Goal: Information Seeking & Learning: Learn about a topic

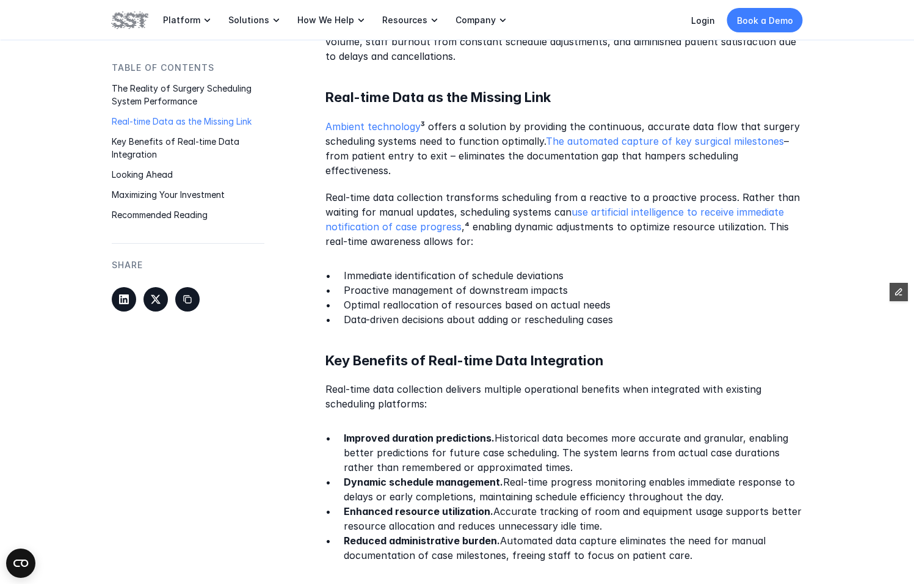
scroll to position [976, 0]
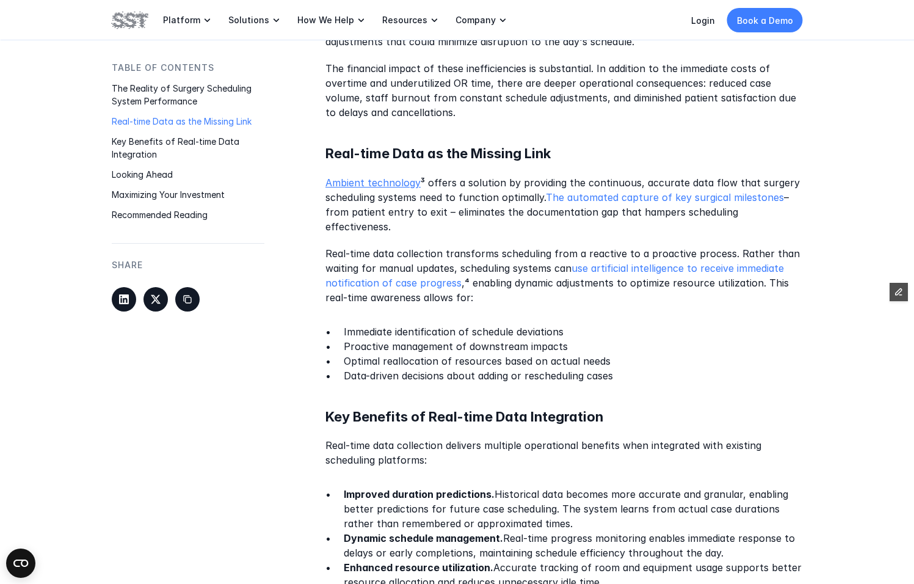
click at [383, 185] on link "Ambient technology" at bounding box center [372, 182] width 95 height 12
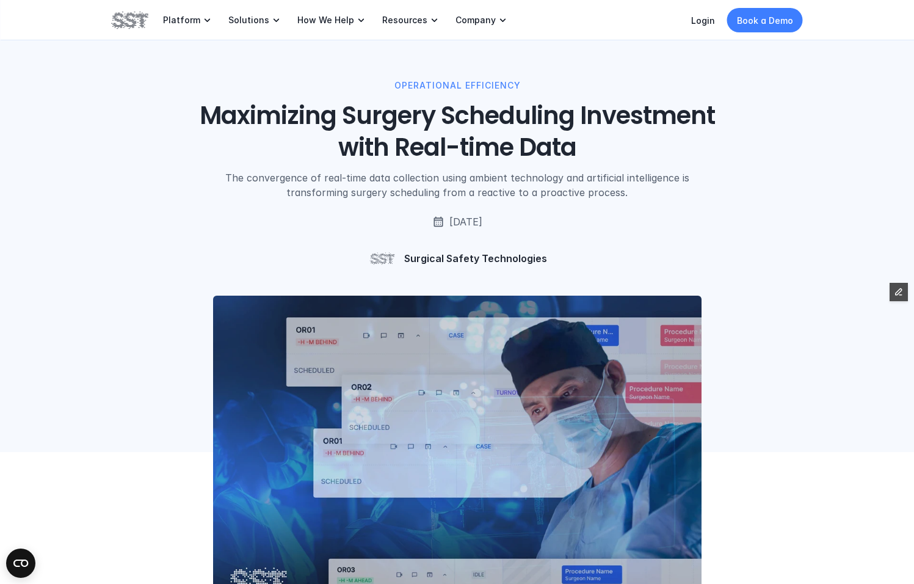
click at [424, 120] on h1 "Maximizing Surgery Scheduling Investment with Real-time Data" at bounding box center [457, 131] width 553 height 63
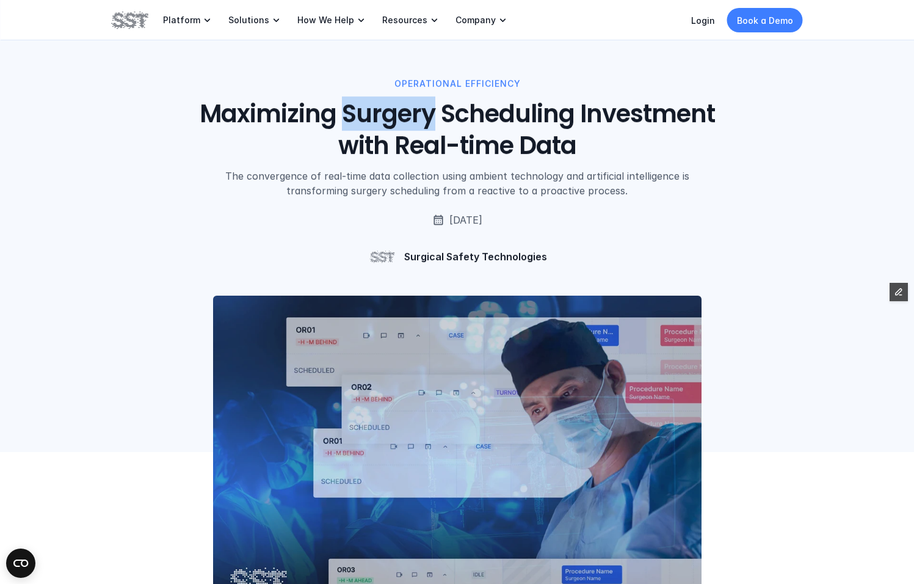
click at [424, 120] on h1 "Maximizing Surgery Scheduling Investment with Real-time Data" at bounding box center [457, 129] width 553 height 63
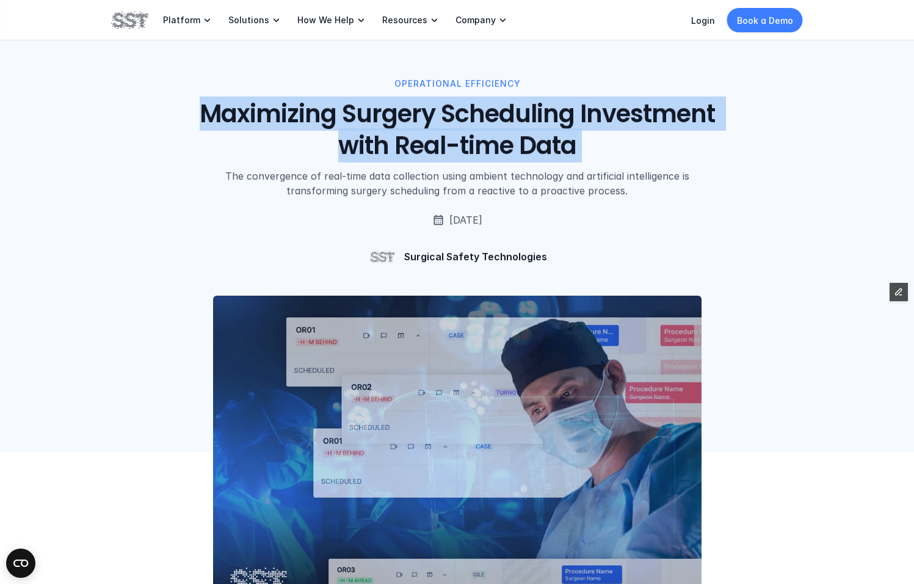
click at [424, 120] on h1 "Maximizing Surgery Scheduling Investment with Real-time Data" at bounding box center [457, 129] width 553 height 63
copy h1 "Maximizing Surgery Scheduling Investment with Real-time Data"
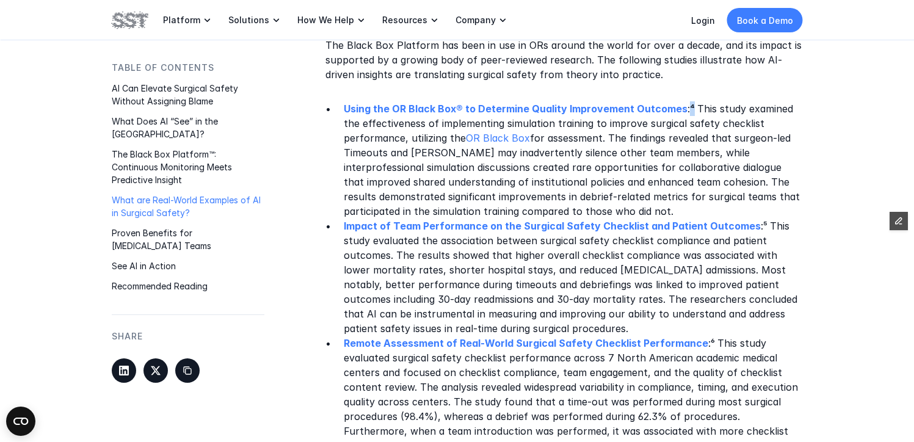
scroll to position [1355, 0]
click at [750, 219] on p "Impact of Team Performance on the Surgical Safety Checklist and Patient Outcome…" at bounding box center [573, 277] width 459 height 117
copy p "⁵"
click at [702, 336] on p "Remote Assessment of Real-World Surgical Safety Checklist Performance :⁶ This s…" at bounding box center [573, 409] width 459 height 147
click at [715, 337] on strong at bounding box center [716, 343] width 2 height 12
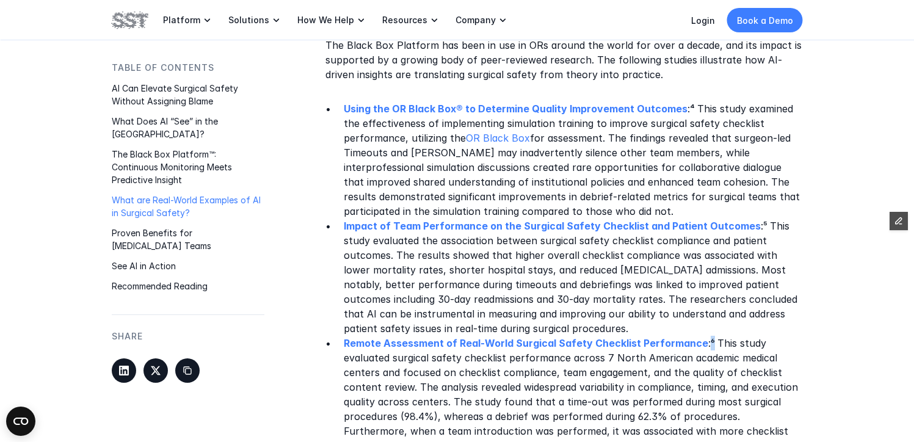
click at [701, 336] on p "Remote Assessment of Real-World Surgical Safety Checklist Performance :⁶ This s…" at bounding box center [573, 409] width 459 height 147
copy p "⁶"
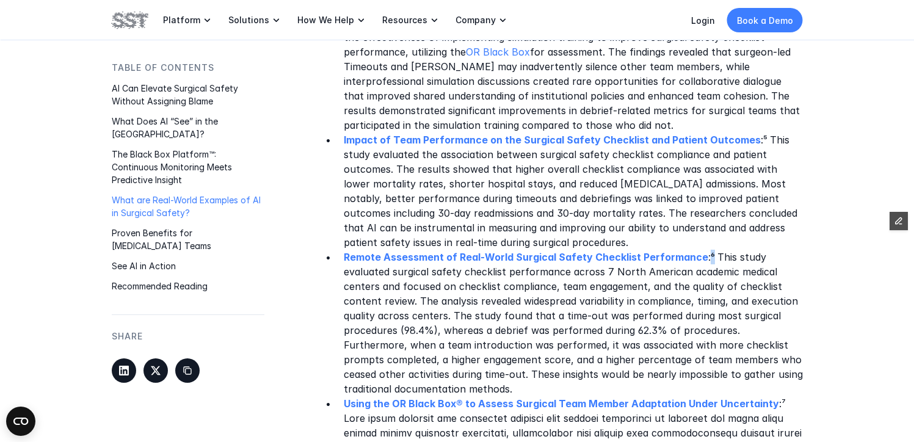
scroll to position [1443, 0]
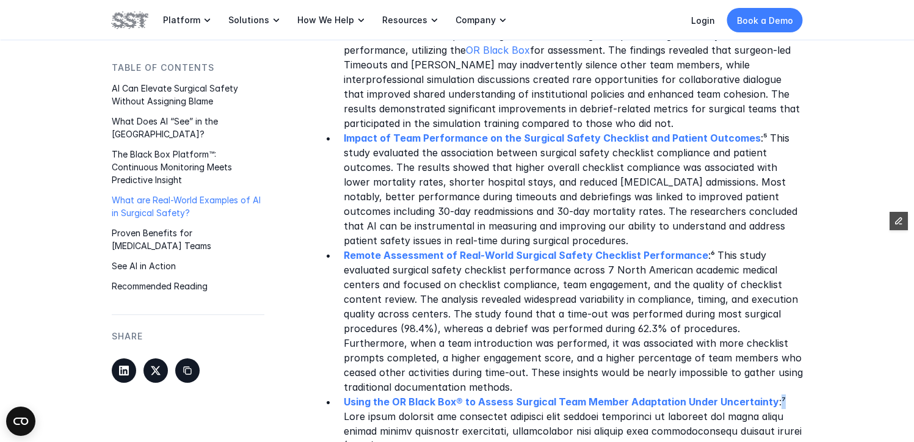
copy p "⁷"
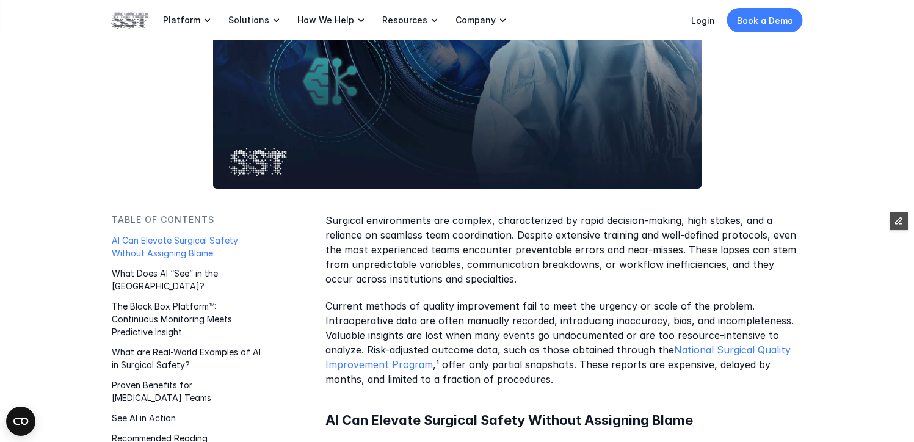
scroll to position [420, 0]
click at [430, 362] on p "Current methods of quality improvement fail to meet the urgency or scale of the…" at bounding box center [563, 342] width 477 height 88
click at [506, 366] on p "Current methods of quality improvement fail to meet the urgency or scale of the…" at bounding box center [563, 342] width 477 height 88
click at [430, 361] on p "Current methods of quality improvement fail to meet the urgency or scale of the…" at bounding box center [563, 342] width 477 height 88
copy p "¹"
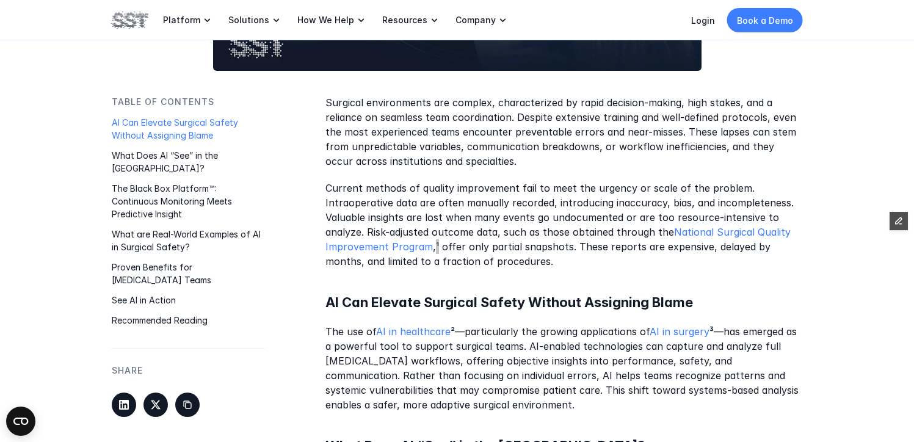
scroll to position [614, 0]
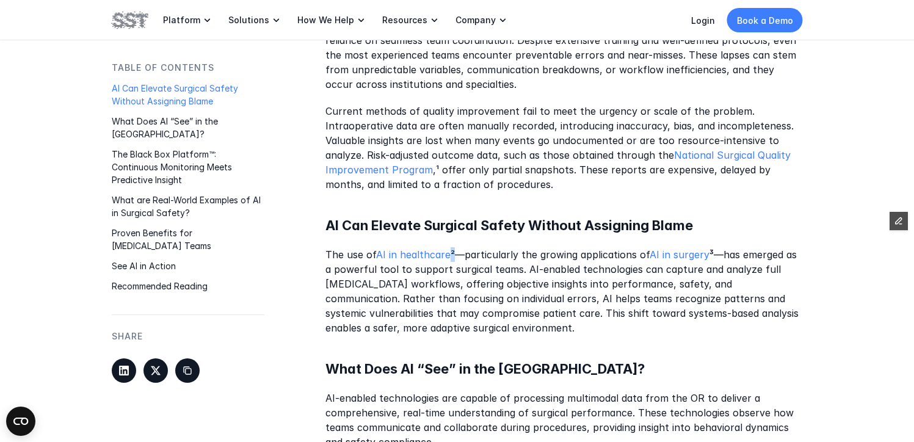
click at [450, 254] on p "The use of AI in healthcare ²—particularly the growing applications of AI in su…" at bounding box center [563, 291] width 477 height 88
copy p "²"
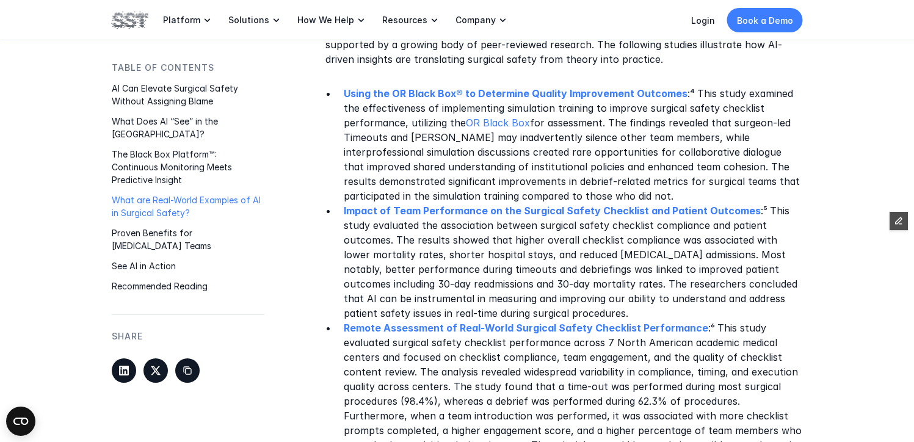
scroll to position [1537, 0]
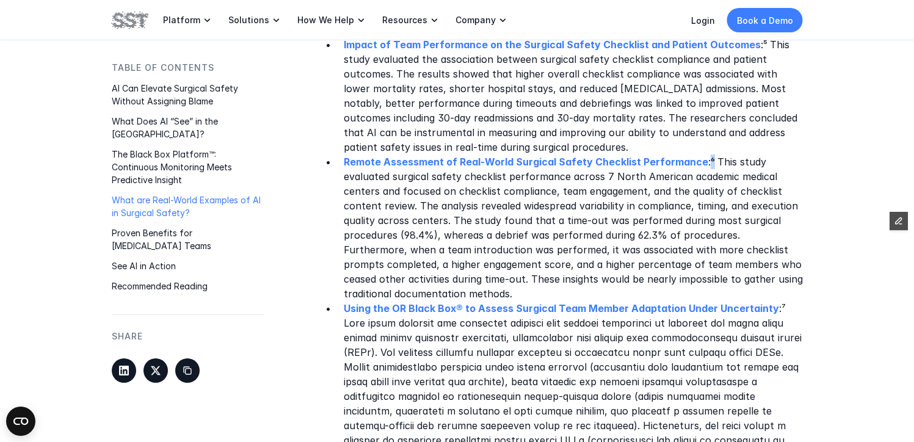
click at [702, 154] on p "Remote Assessment of Real-World Surgical Safety Checklist Performance :⁶ This s…" at bounding box center [573, 227] width 459 height 147
copy p "⁶"
click at [707, 154] on p "Remote Assessment of Real-World Surgical Safety Checklist Performance :⁶ This s…" at bounding box center [573, 227] width 459 height 147
click at [702, 154] on p "Remote Assessment of Real-World Surgical Safety Checklist Performance :⁶ This s…" at bounding box center [573, 227] width 459 height 147
copy p "⁶"
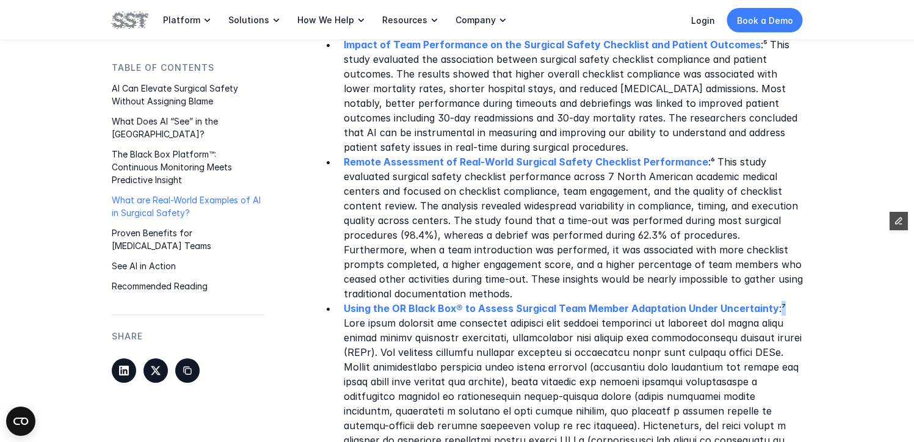
click at [772, 301] on p "Using the OR Black Box® to Assess Surgical Team Member Adaptation Under Uncerta…" at bounding box center [573, 396] width 459 height 190
copy p "⁷"
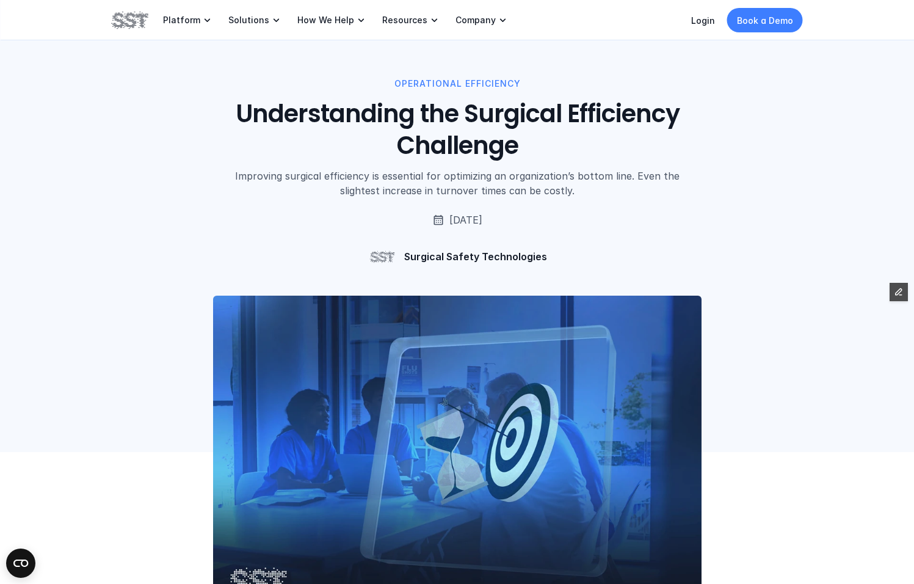
scroll to position [589, 0]
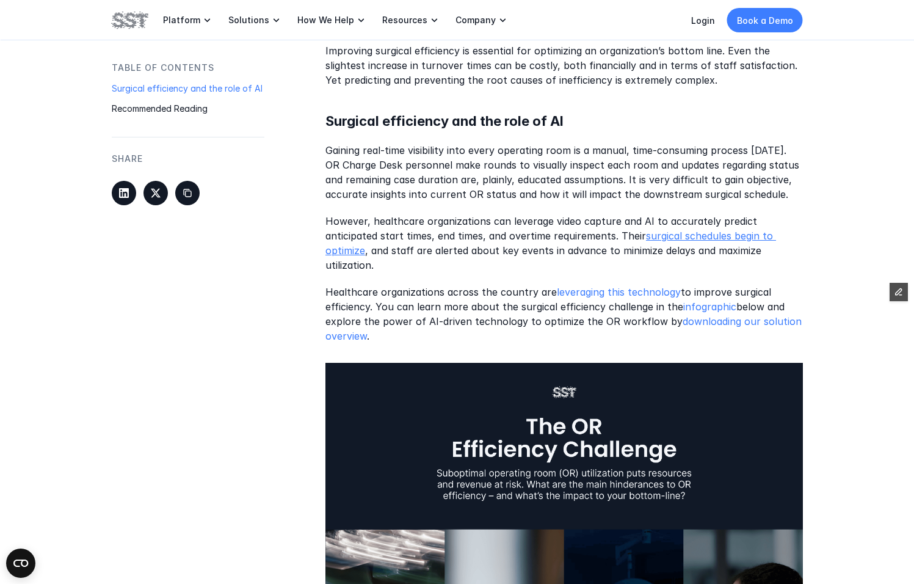
click at [655, 236] on link "surgical schedules begin to optimize" at bounding box center [550, 243] width 451 height 27
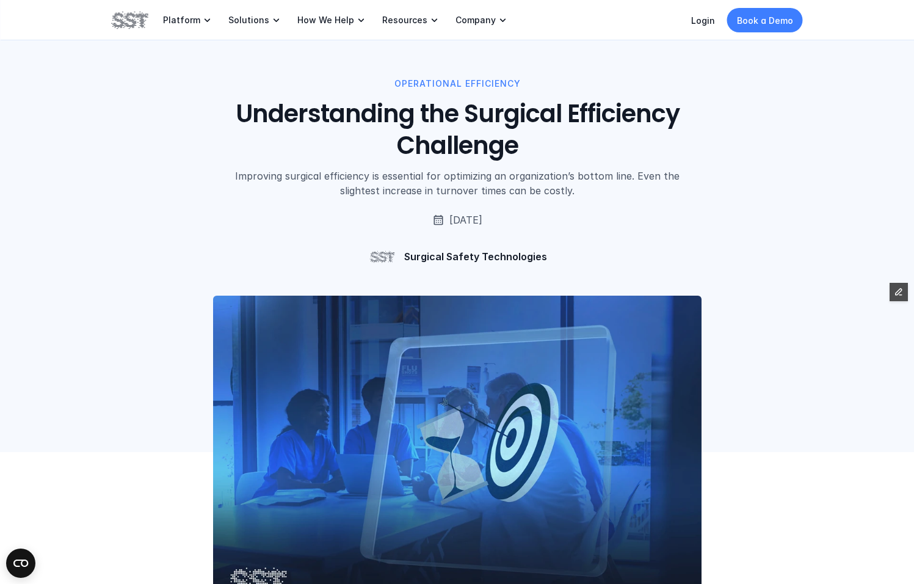
click at [387, 126] on h1 "Understanding the Surgical Efficiency Challenge" at bounding box center [457, 129] width 553 height 63
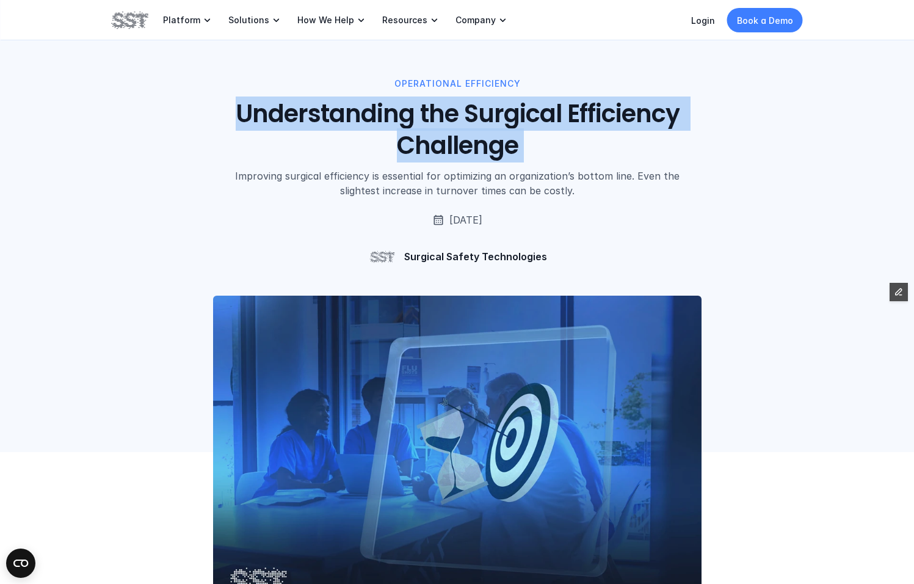
click at [387, 126] on h1 "Understanding the Surgical Efficiency Challenge" at bounding box center [457, 129] width 553 height 63
copy h1 "Understanding the Surgical Efficiency Challenge"
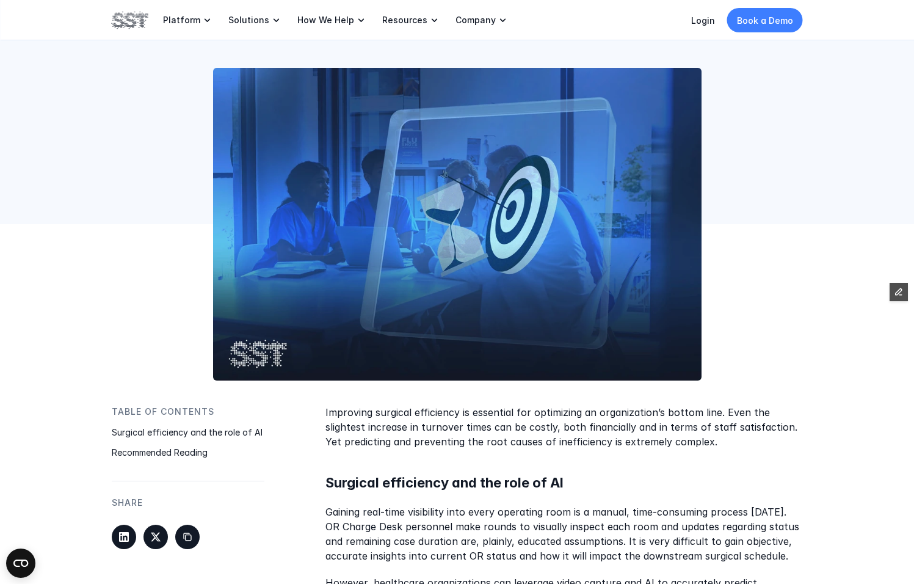
scroll to position [471, 0]
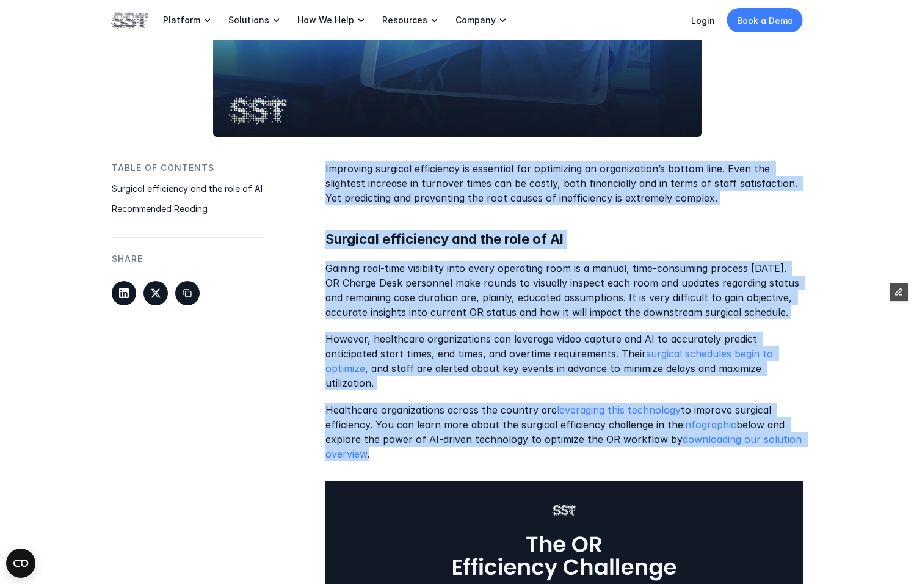
drag, startPoint x: 326, startPoint y: 166, endPoint x: 583, endPoint y: 442, distance: 377.1
copy div "Improving surgical efficiency is essential for optimizing an organization’s bot…"
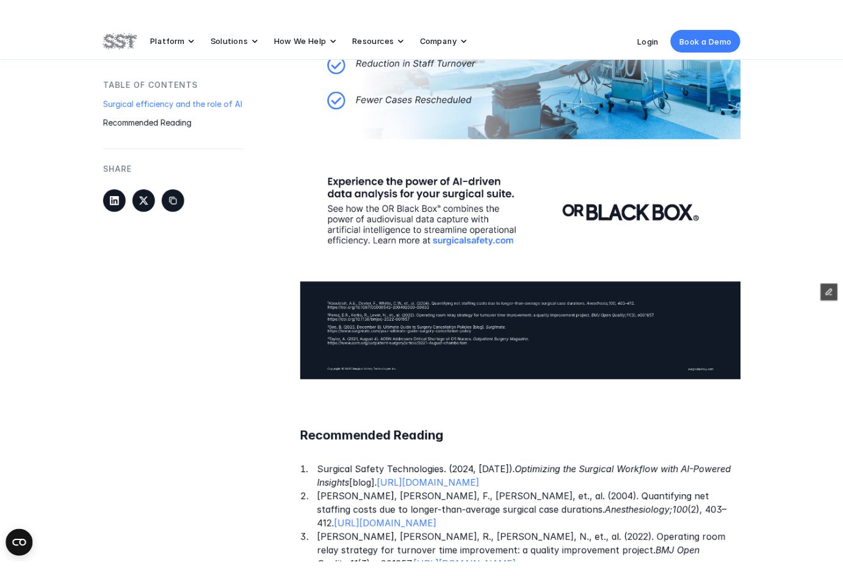
scroll to position [2118, 0]
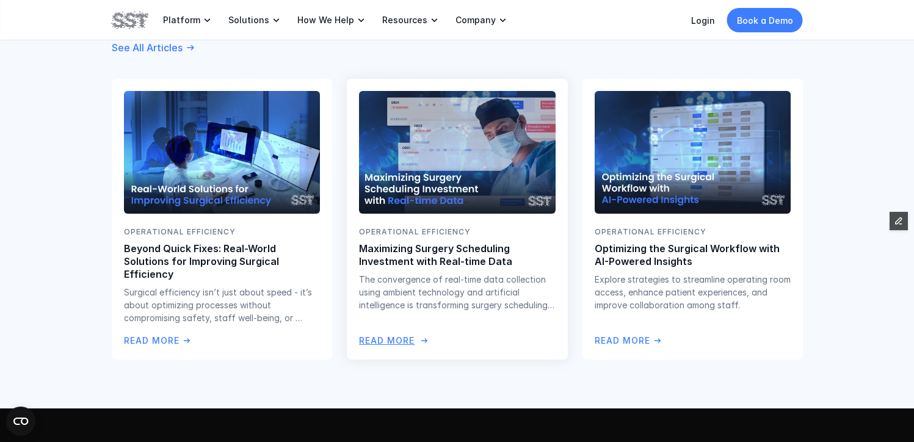
scroll to position [1777, 0]
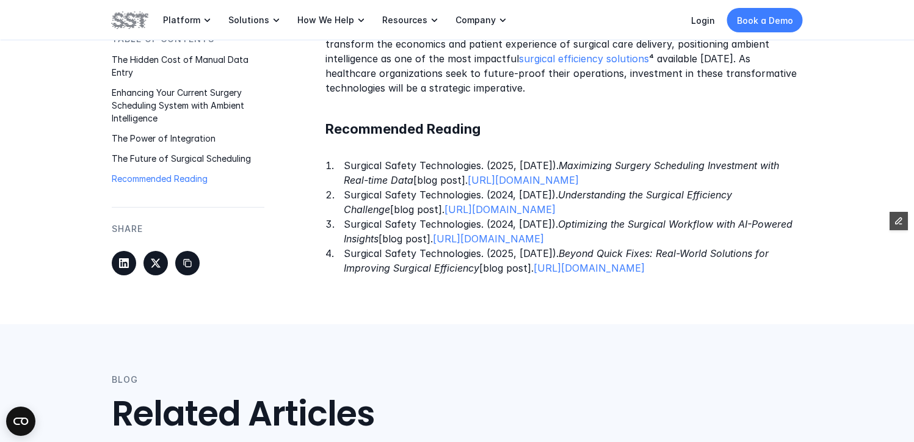
drag, startPoint x: 598, startPoint y: 241, endPoint x: 336, endPoint y: 208, distance: 263.4
click at [336, 208] on ol "Surgical Safety Technologies. (2025, January 15). Maximizing Surgery Scheduling…" at bounding box center [563, 216] width 477 height 117
copy p "Surgical Safety Technologies. (2024, November 19). Optimizing the Surgical Work…"
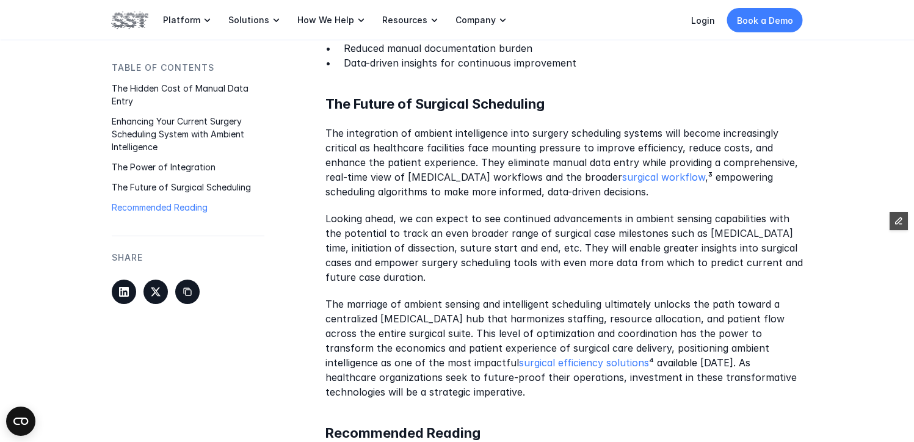
scroll to position [1453, 0]
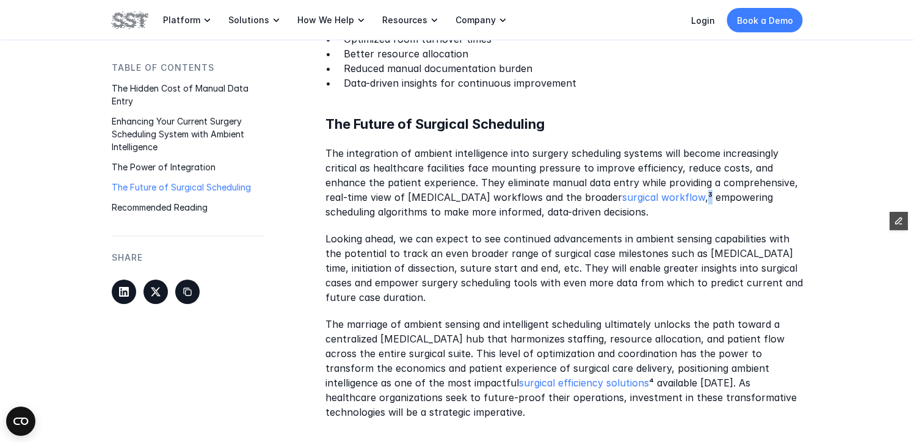
click at [684, 181] on p "The integration of ambient intelligence into surgery scheduling systems will be…" at bounding box center [563, 182] width 477 height 73
copy p "³"
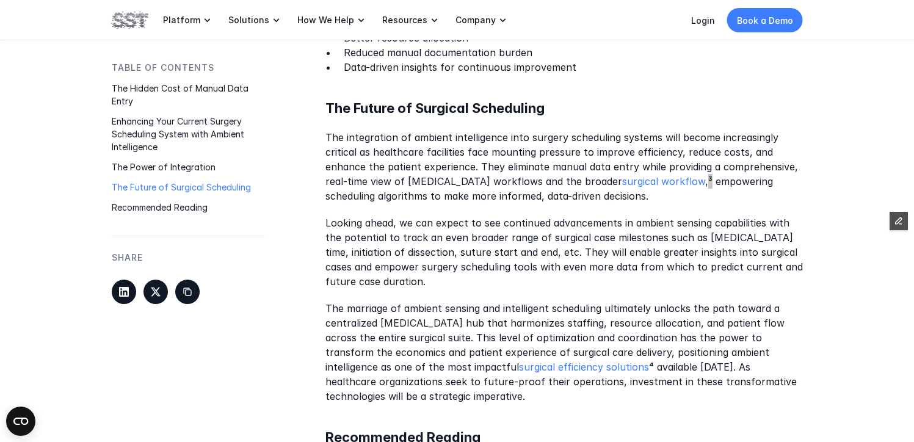
scroll to position [1470, 0]
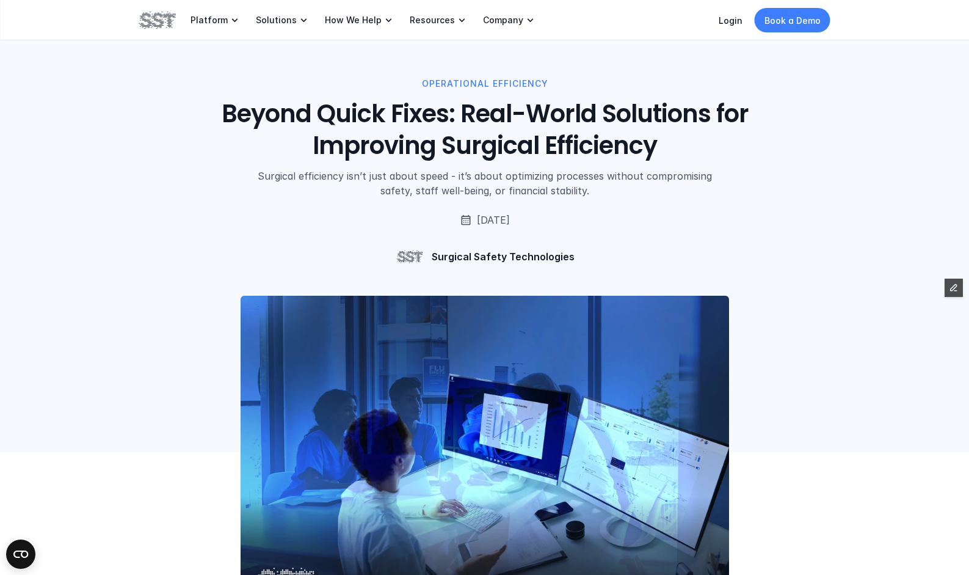
click at [427, 117] on h1 "Beyond Quick Fixes: Real-World Solutions for Improving Surgical Efficiency" at bounding box center [484, 129] width 553 height 63
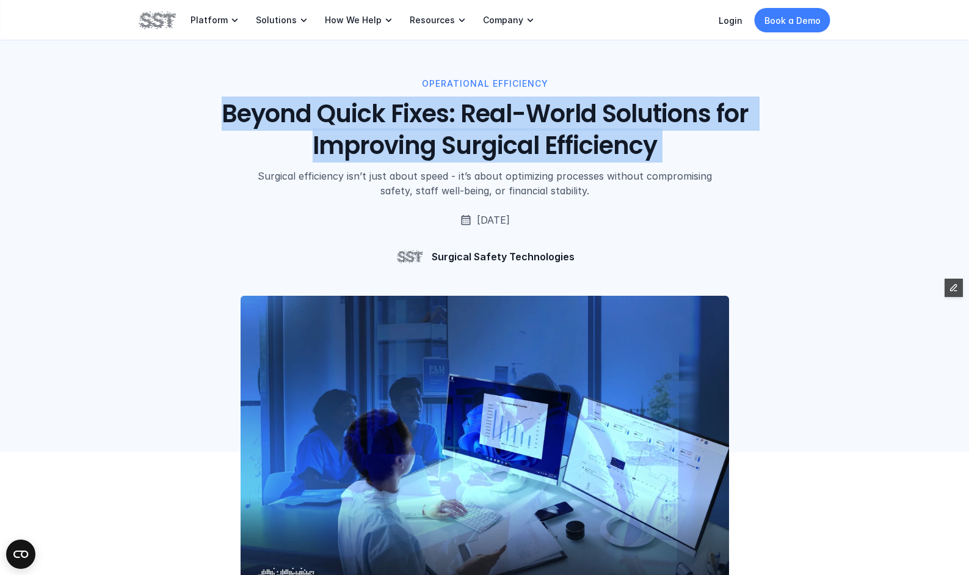
click at [427, 117] on h1 "Beyond Quick Fixes: Real-World Solutions for Improving Surgical Efficiency" at bounding box center [484, 129] width 553 height 63
copy h1 "Beyond Quick Fixes: Real-World Solutions for Improving Surgical Efficiency"
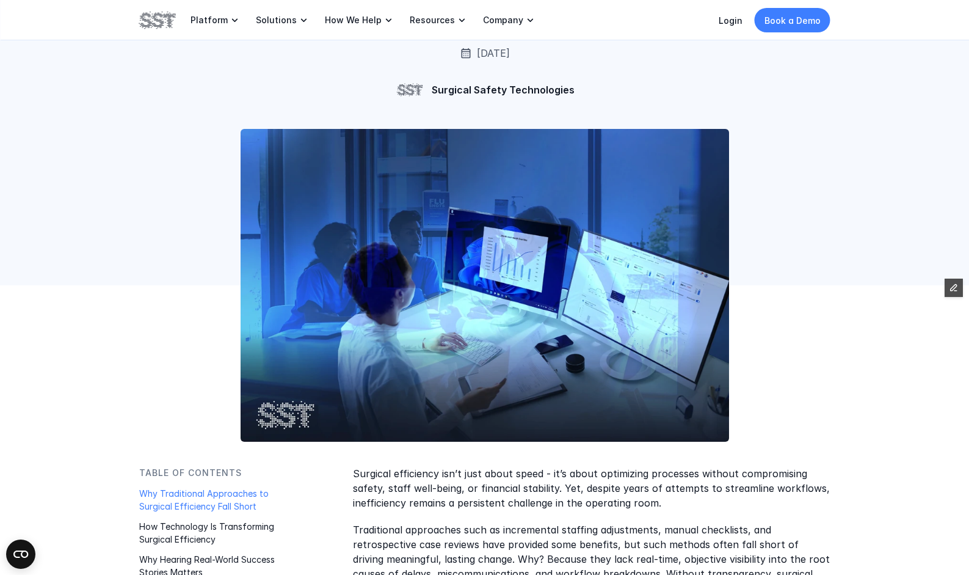
scroll to position [46, 0]
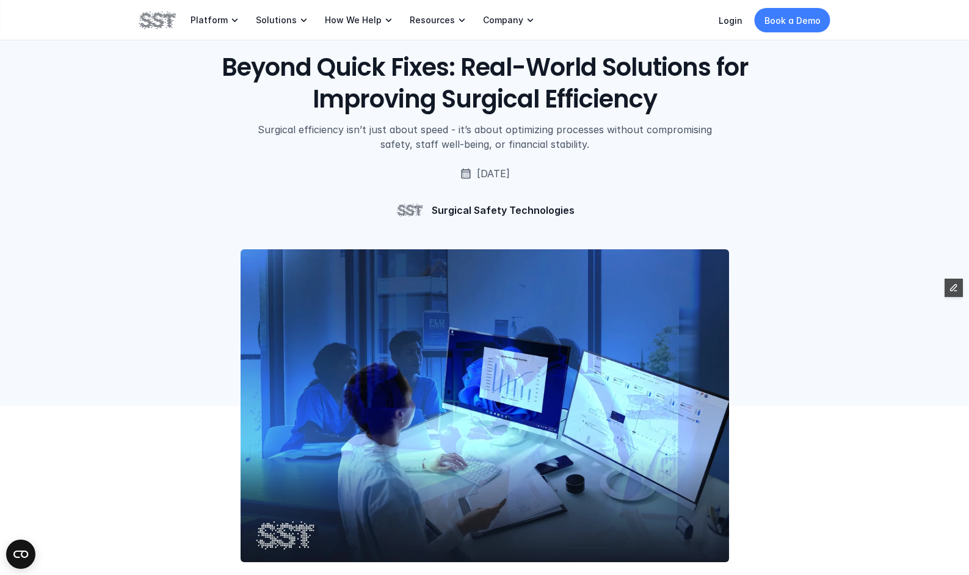
click at [448, 74] on h1 "Beyond Quick Fixes: Real-World Solutions for Improving Surgical Efficiency" at bounding box center [484, 82] width 553 height 63
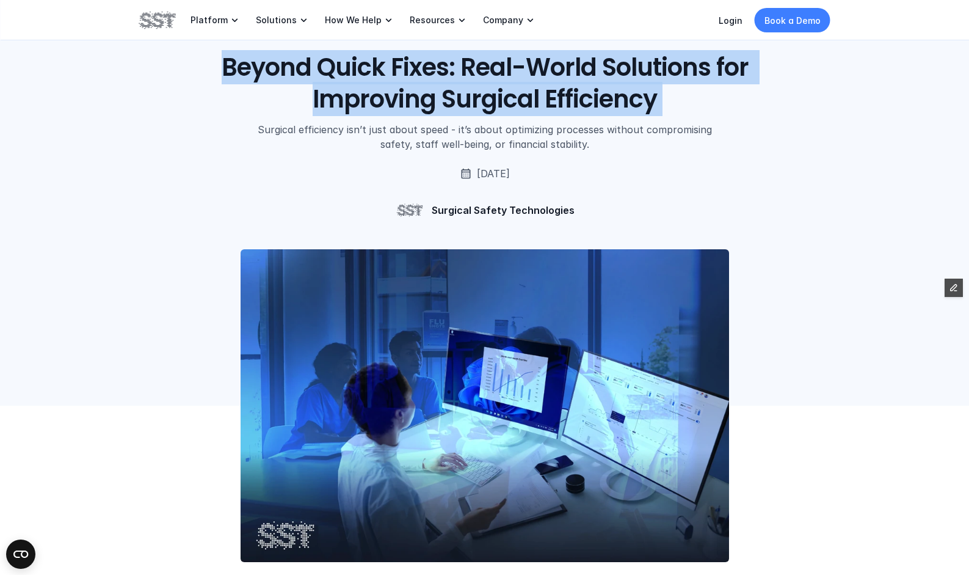
click at [448, 74] on h1 "Beyond Quick Fixes: Real-World Solutions for Improving Surgical Efficiency" at bounding box center [484, 82] width 553 height 63
copy h1 "Beyond Quick Fixes: Real-World Solutions for Improving Surgical Efficiency"
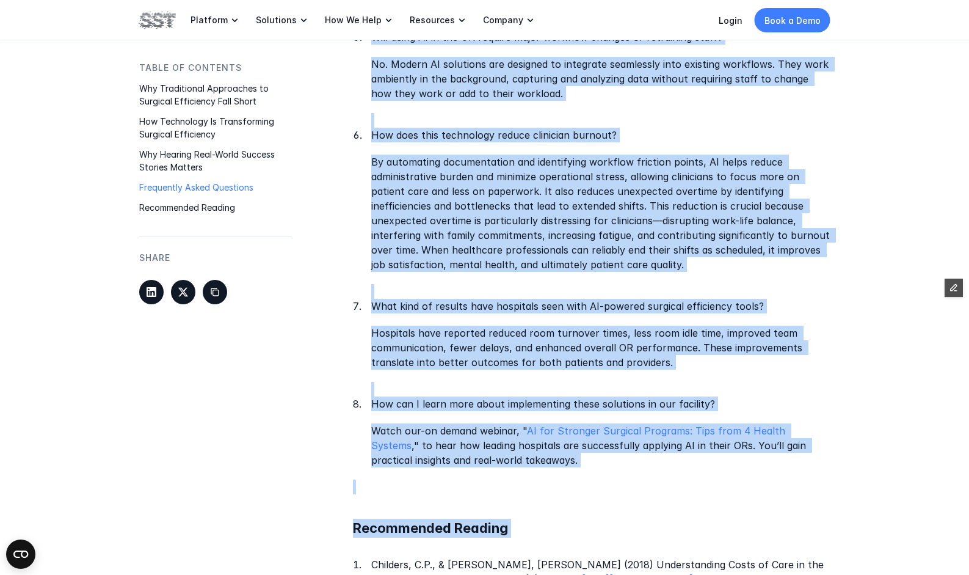
scroll to position [2542, 0]
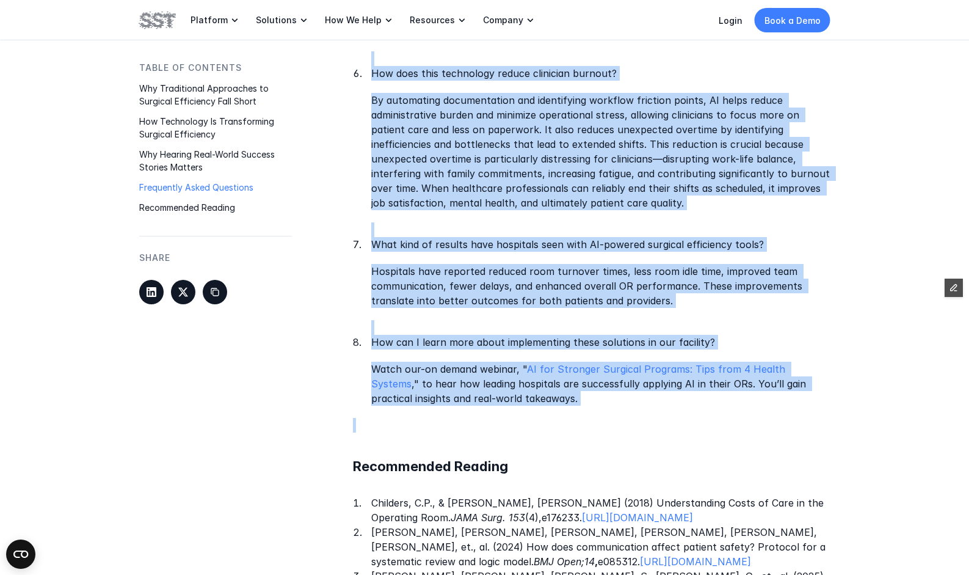
drag, startPoint x: 345, startPoint y: 126, endPoint x: 681, endPoint y: 399, distance: 432.7
copy div "Loremips dolorsitam con’a elit seddo eiusm - te’i utlab etdolorema aliquaeni ad…"
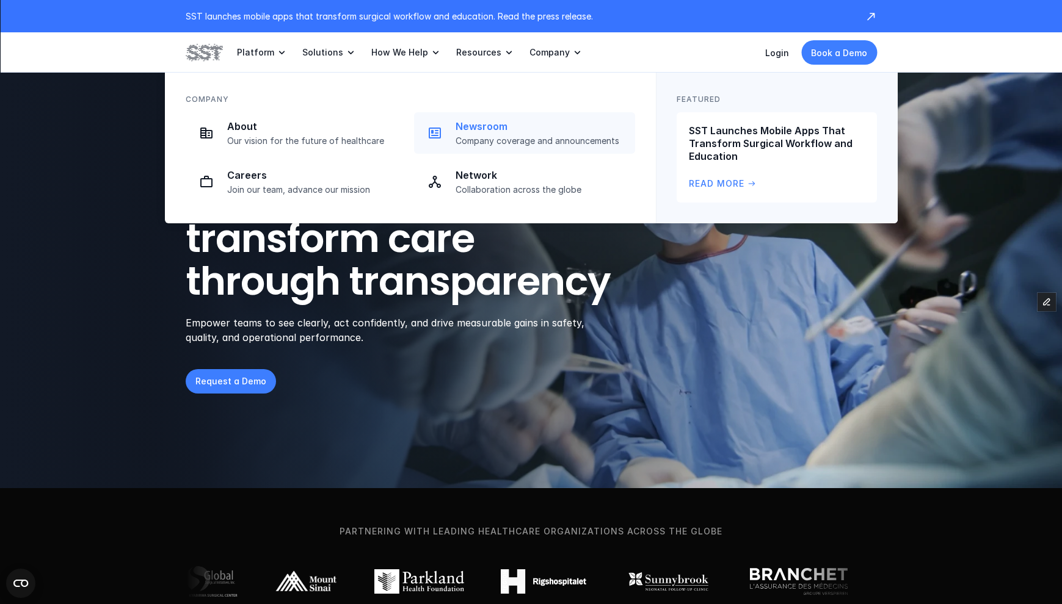
click at [501, 132] on p "Newsroom" at bounding box center [541, 126] width 172 height 13
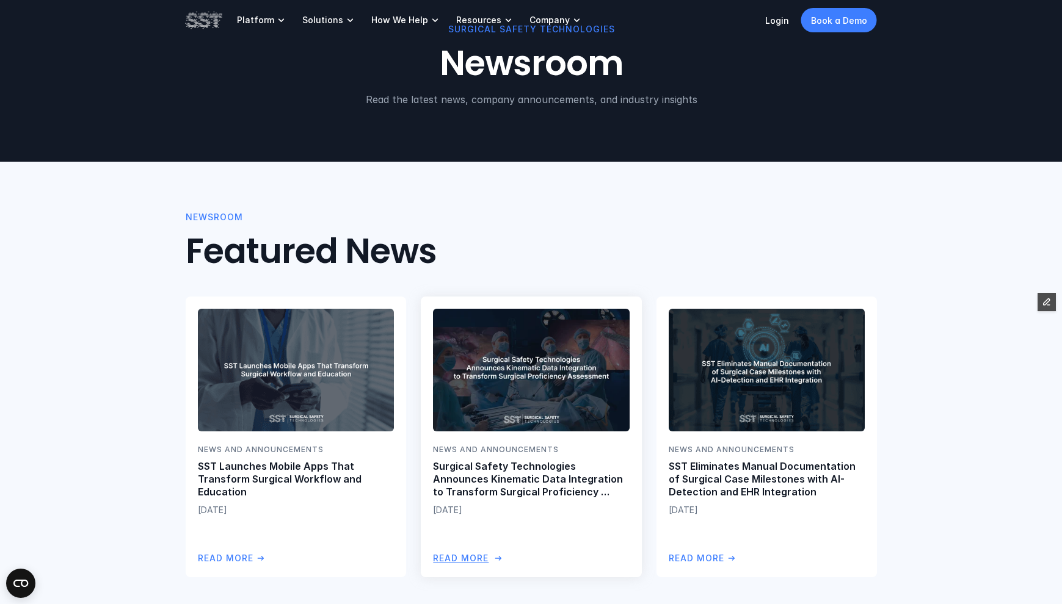
scroll to position [74, 0]
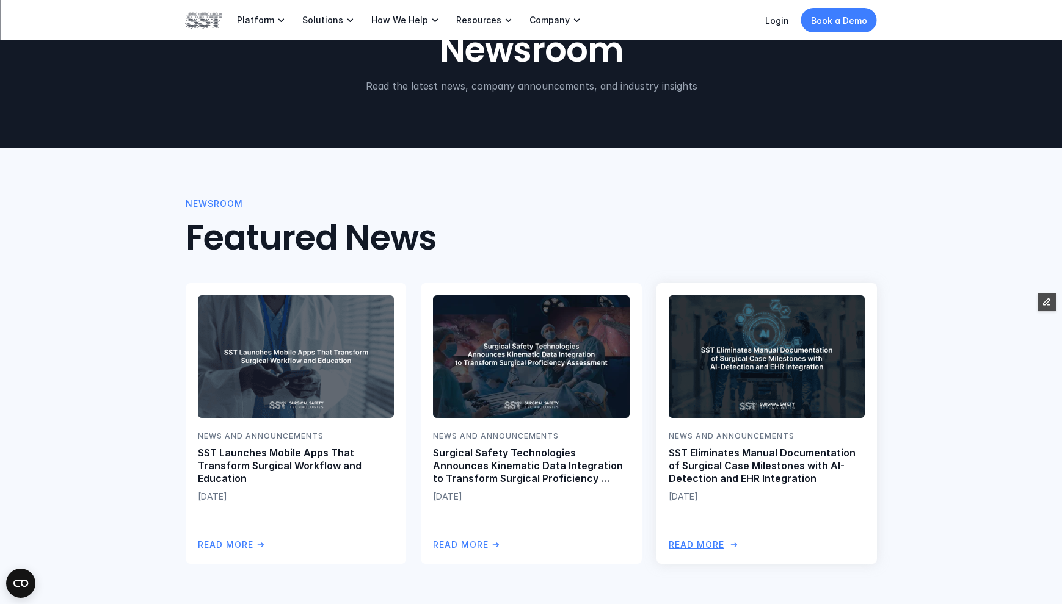
click at [763, 467] on p "SST Eliminates Manual Documentation of Surgical Case Milestones with AI-Detecti…" at bounding box center [766, 466] width 196 height 38
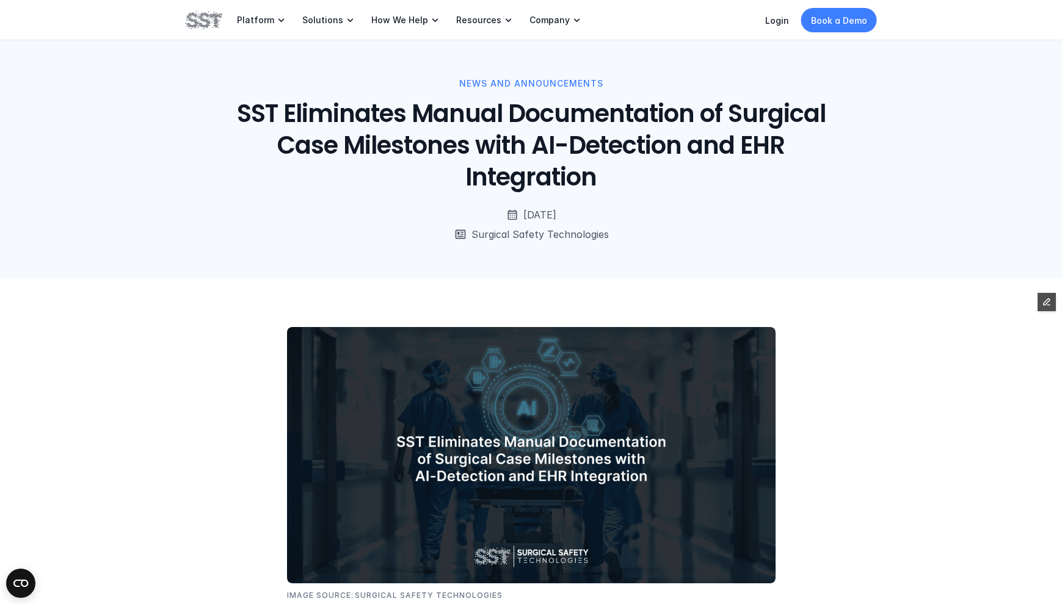
scroll to position [74, 0]
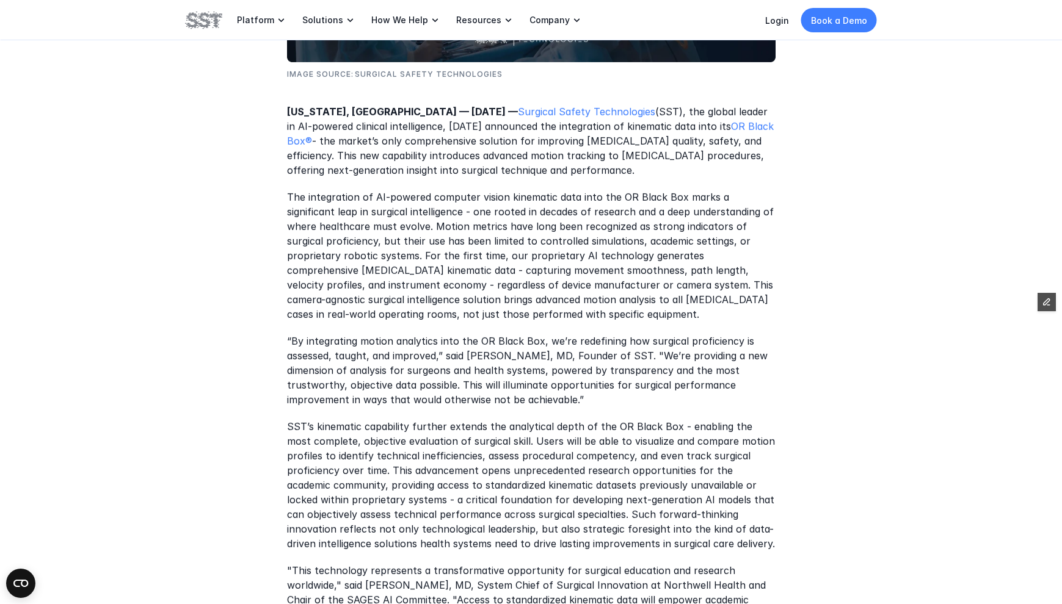
scroll to position [636, 0]
